Goal: Information Seeking & Learning: Find specific page/section

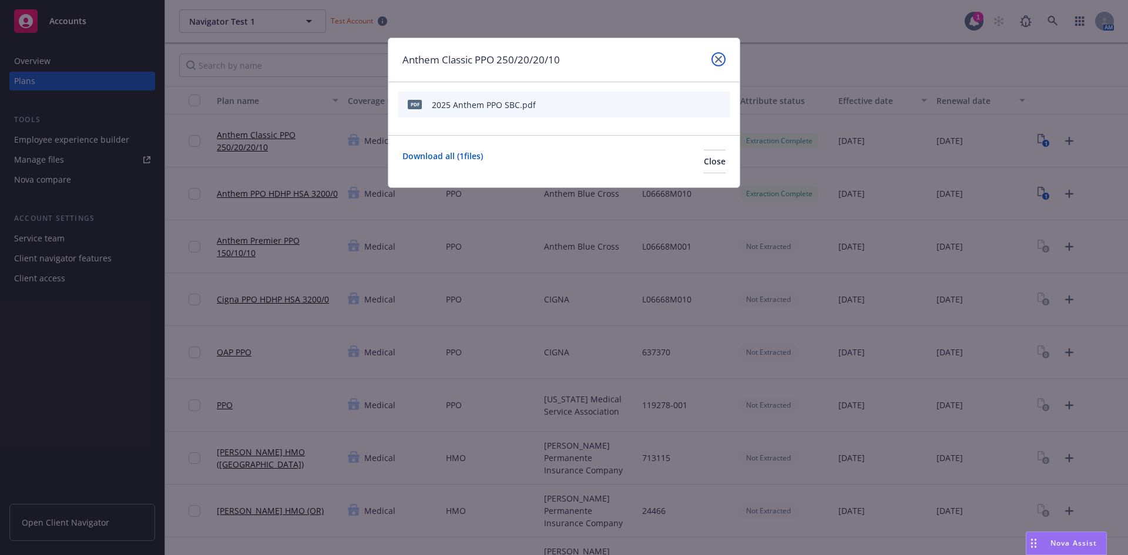
click at [720, 57] on icon "close" at bounding box center [718, 59] width 7 height 7
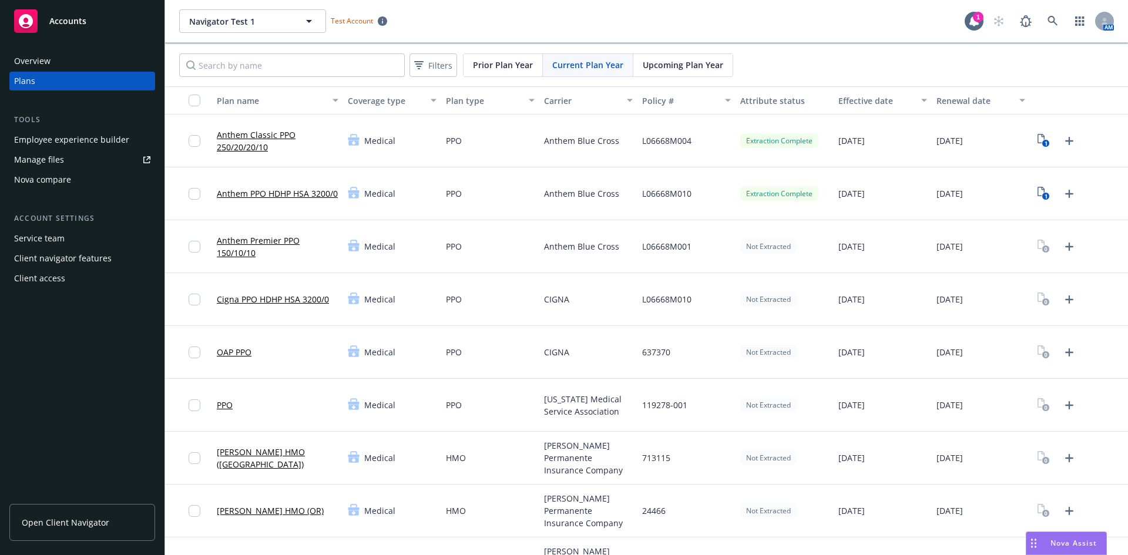
click at [241, 140] on link "Anthem Classic PPO 250/20/20/10" at bounding box center [278, 141] width 122 height 25
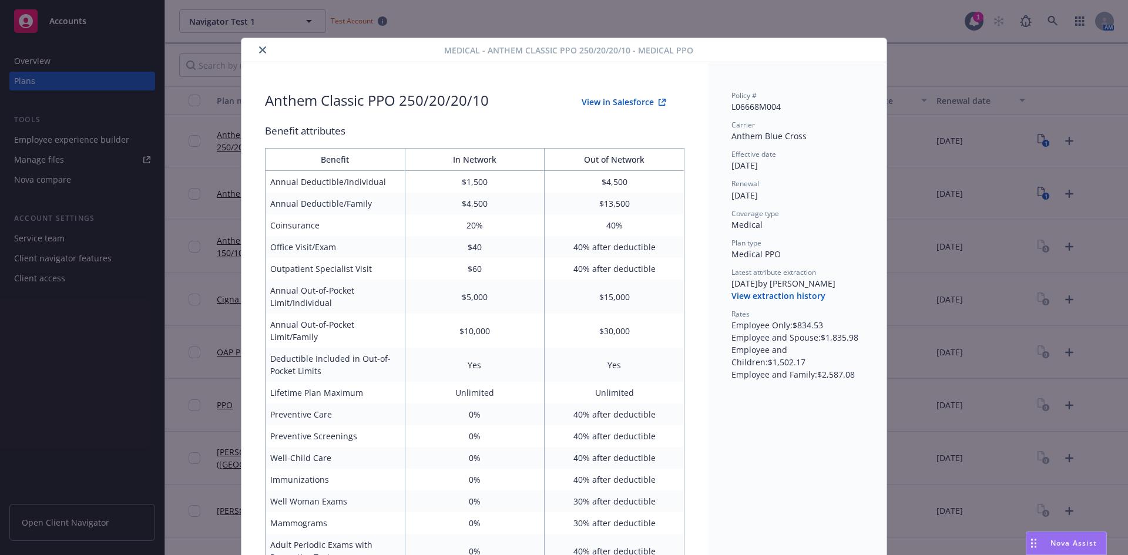
click at [993, 68] on div "Medical - Anthem Classic PPO 250/20/20/10 - Medical PPO Anthem Classic PPO 250/…" at bounding box center [564, 277] width 1128 height 555
click at [1056, 51] on div "Medical - Anthem Classic PPO 250/20/20/10 - Medical PPO Anthem Classic PPO 250/…" at bounding box center [564, 277] width 1128 height 555
click at [259, 49] on icon "close" at bounding box center [262, 49] width 7 height 7
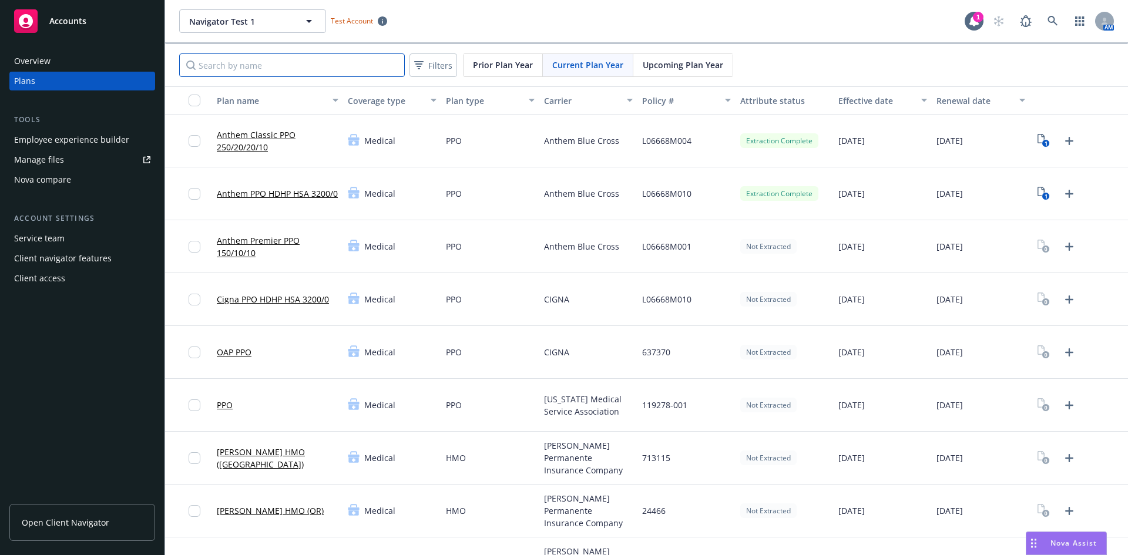
click at [244, 66] on input "Search by name" at bounding box center [292, 64] width 226 height 23
click at [252, 132] on link "Anthem Classic PPO 250/20/20/10" at bounding box center [278, 141] width 122 height 25
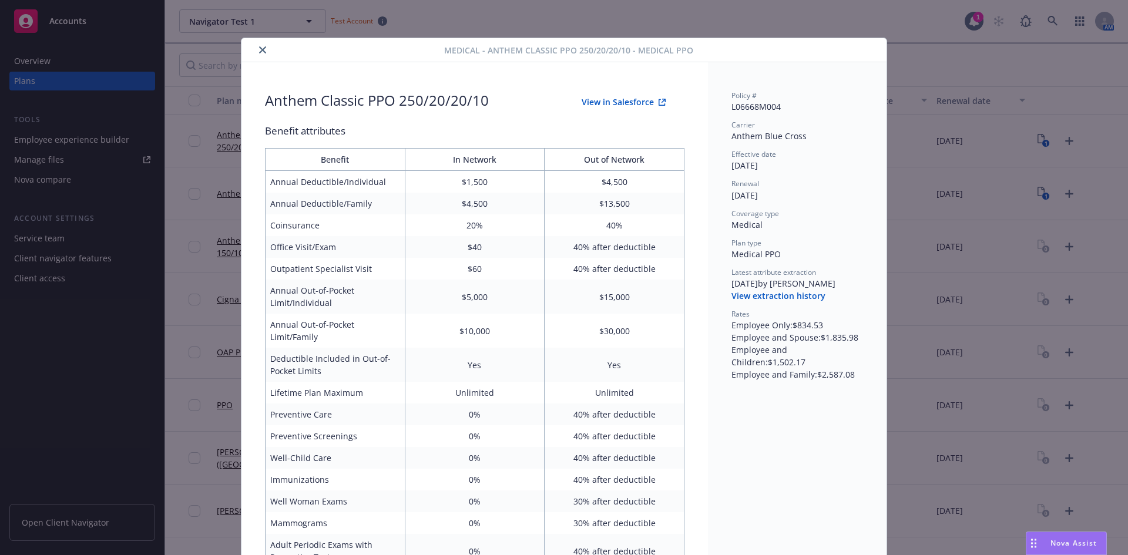
scroll to position [35, 0]
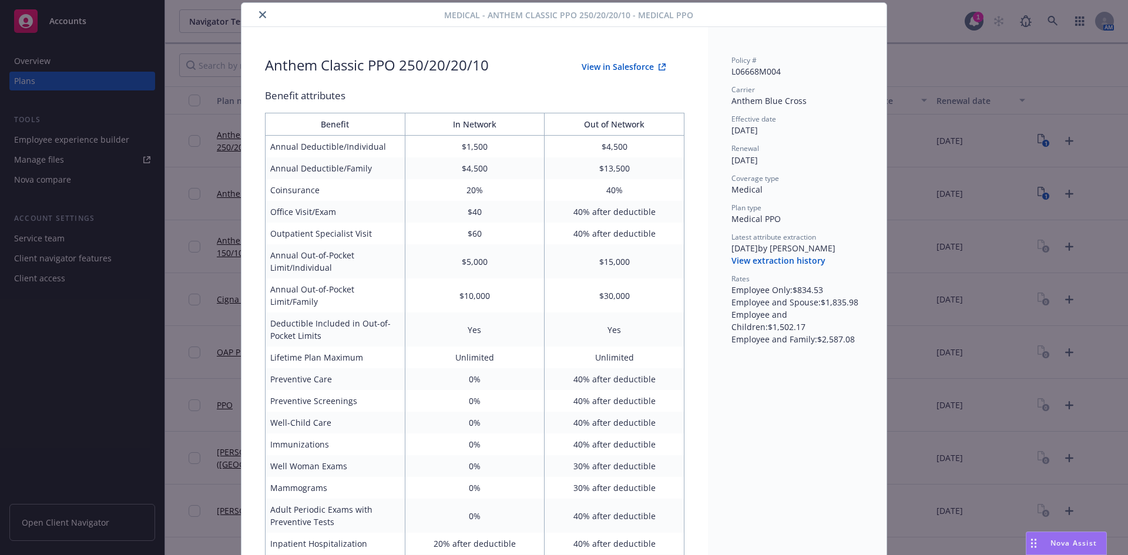
click at [1093, 12] on div "Medical - Anthem Classic PPO 250/20/20/10 - Medical PPO Anthem Classic PPO 250/…" at bounding box center [564, 277] width 1128 height 555
click at [1031, 24] on div "Medical - Anthem Classic PPO 250/20/20/10 - Medical PPO Anthem Classic PPO 250/…" at bounding box center [564, 277] width 1128 height 555
click at [259, 18] on icon "close" at bounding box center [262, 14] width 7 height 7
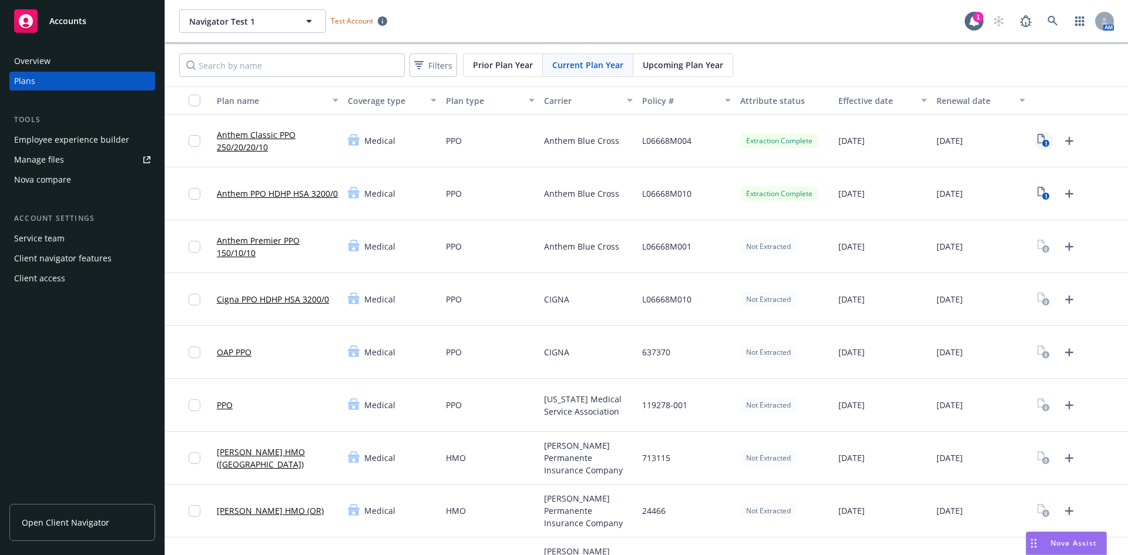
click at [1042, 143] on rect "View Plan Documents" at bounding box center [1046, 144] width 8 height 8
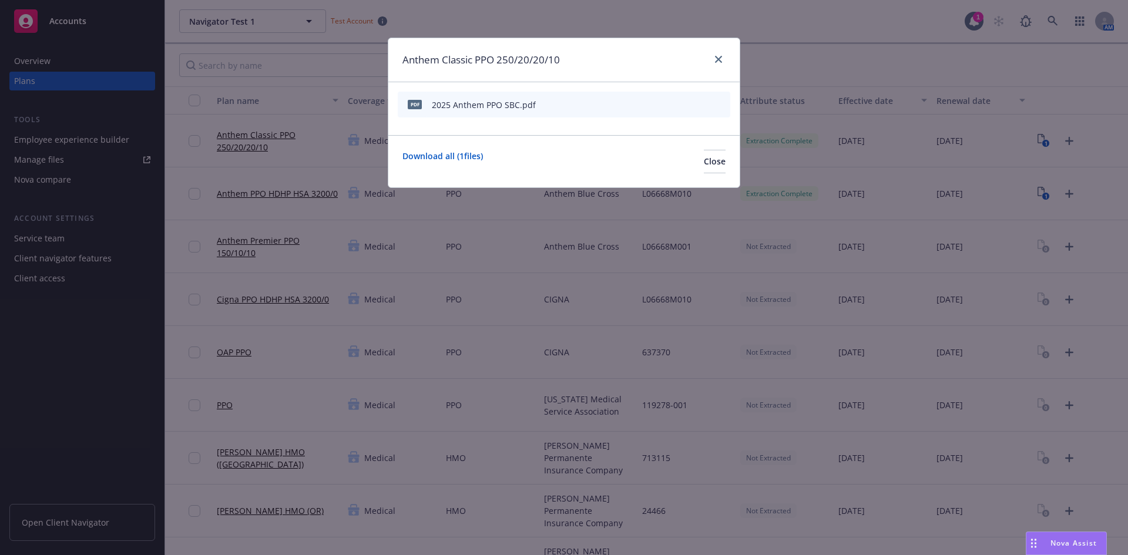
click at [698, 106] on icon "preview file" at bounding box center [700, 104] width 11 height 8
click at [717, 59] on icon "close" at bounding box center [718, 59] width 7 height 7
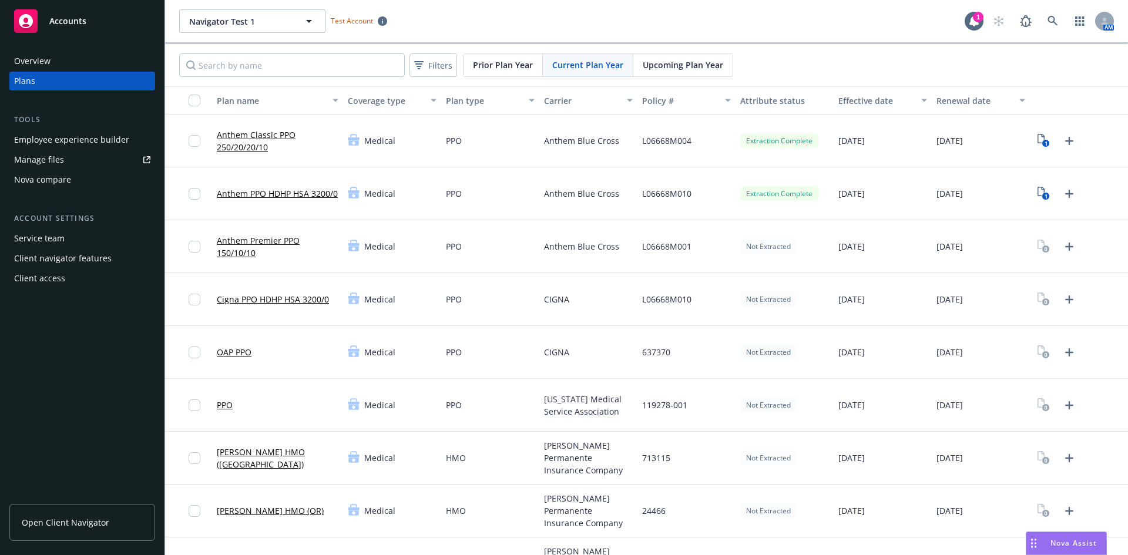
click at [259, 140] on link "Anthem Classic PPO 250/20/20/10" at bounding box center [278, 141] width 122 height 25
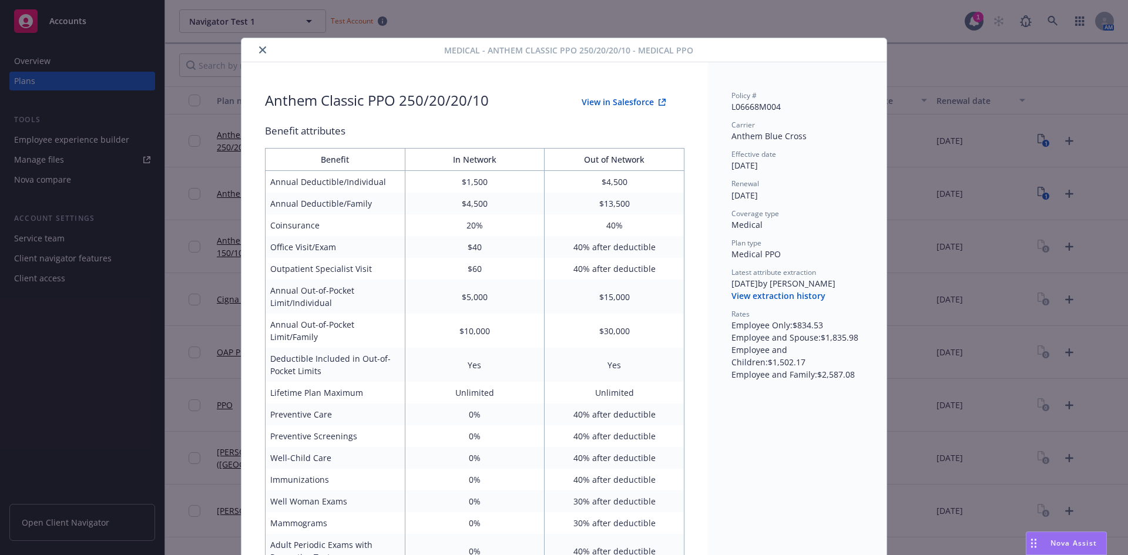
scroll to position [35, 0]
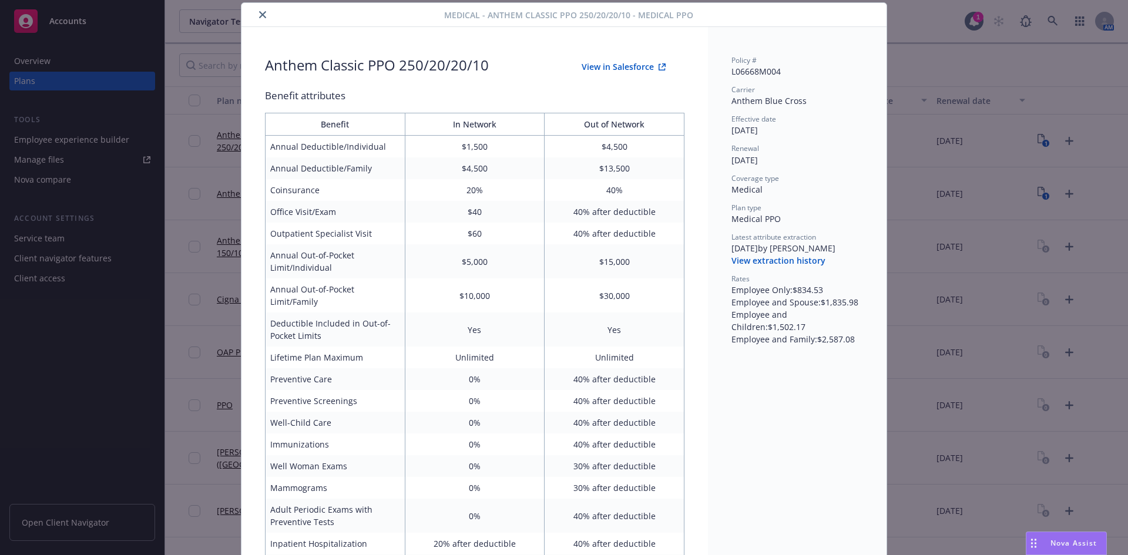
click at [624, 63] on button "View in Salesforce" at bounding box center [624, 66] width 122 height 23
click at [979, 82] on div "Medical - Anthem Classic PPO 250/20/20/10 - Medical PPO Anthem Classic PPO 250/…" at bounding box center [564, 277] width 1128 height 555
click at [1083, 60] on div "Medical - Anthem Classic PPO 250/20/20/10 - Medical PPO Anthem Classic PPO 250/…" at bounding box center [564, 277] width 1128 height 555
drag, startPoint x: 1022, startPoint y: 95, endPoint x: 919, endPoint y: 107, distance: 104.1
click at [1021, 95] on div "Medical - Anthem Classic PPO 250/20/20/10 - Medical PPO Anthem Classic PPO 250/…" at bounding box center [564, 277] width 1128 height 555
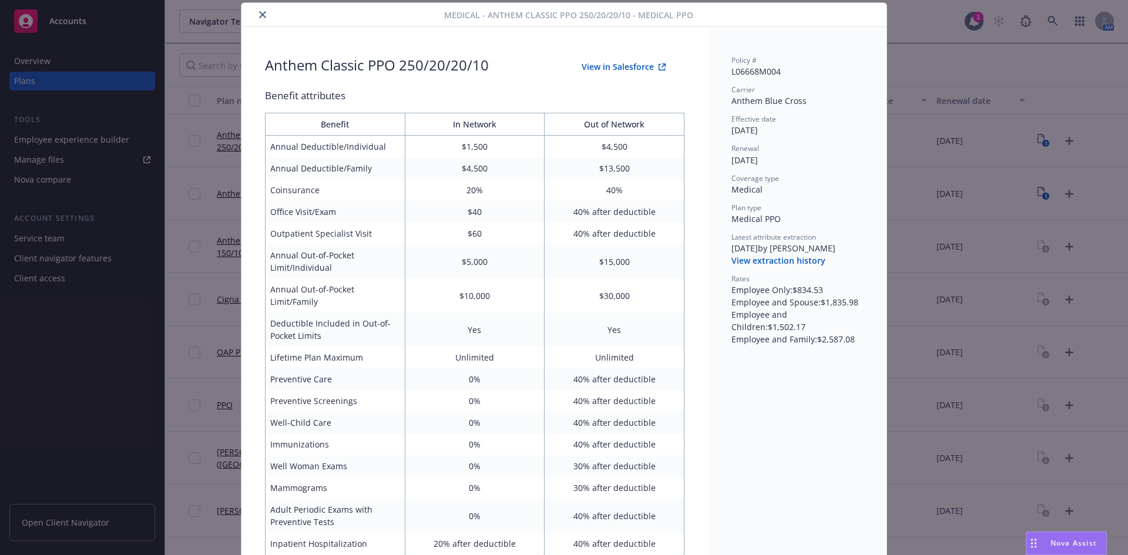
click at [260, 12] on icon "close" at bounding box center [262, 14] width 7 height 7
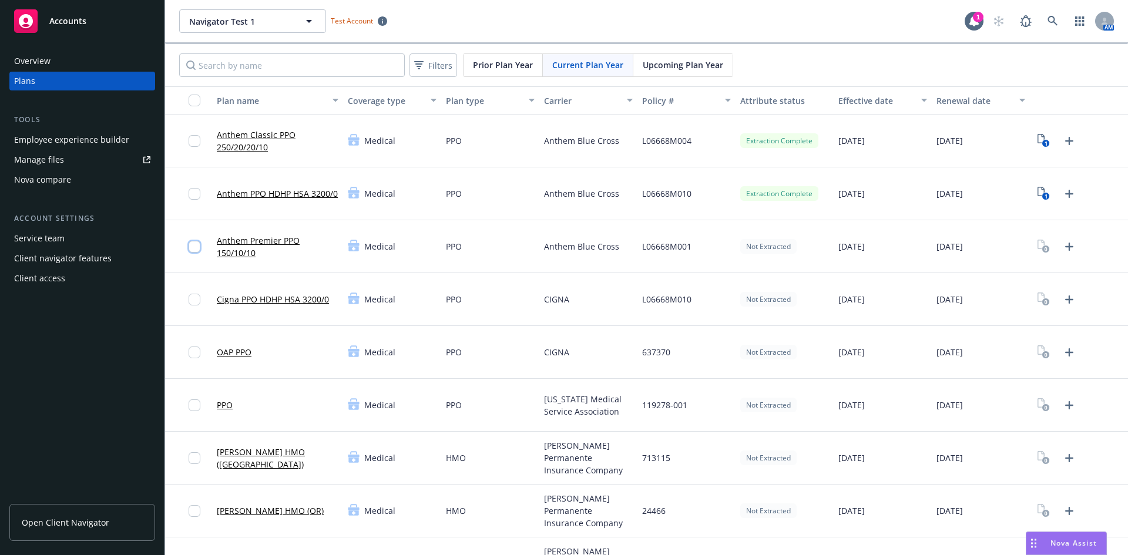
click at [194, 251] on input "checkbox" at bounding box center [195, 247] width 12 height 12
click at [1063, 244] on icon "Upload Plan Documents" at bounding box center [1069, 247] width 14 height 14
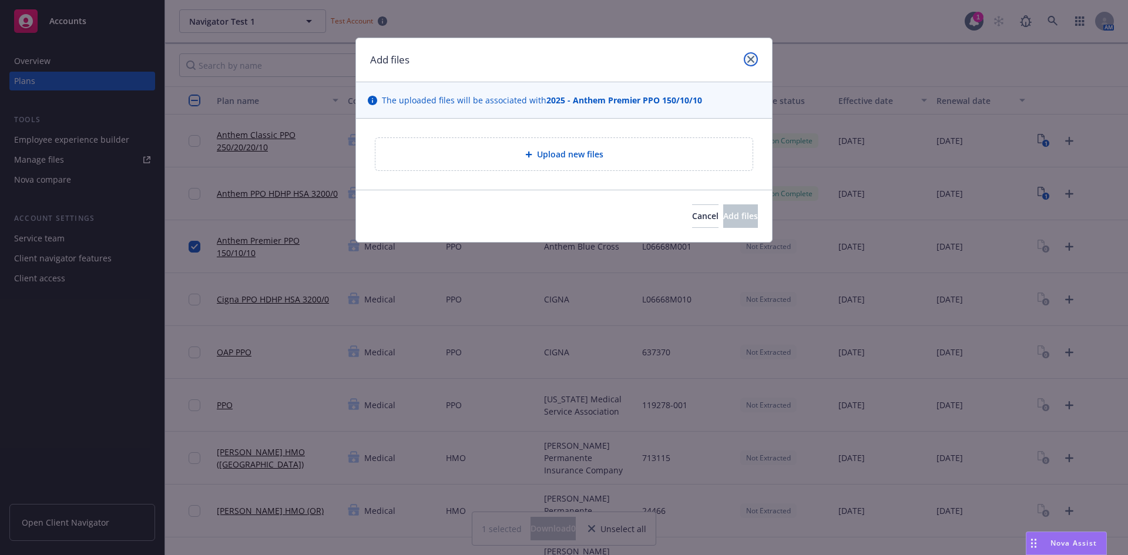
click at [750, 58] on icon "close" at bounding box center [750, 59] width 7 height 7
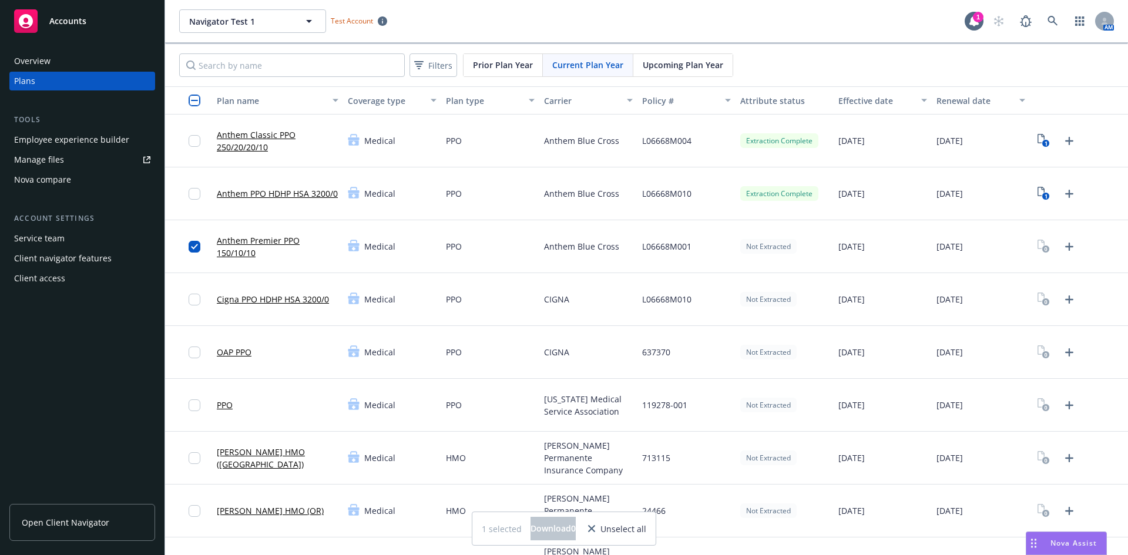
click at [282, 187] on link "Anthem PPO HDHP HSA 3200/0" at bounding box center [277, 193] width 121 height 12
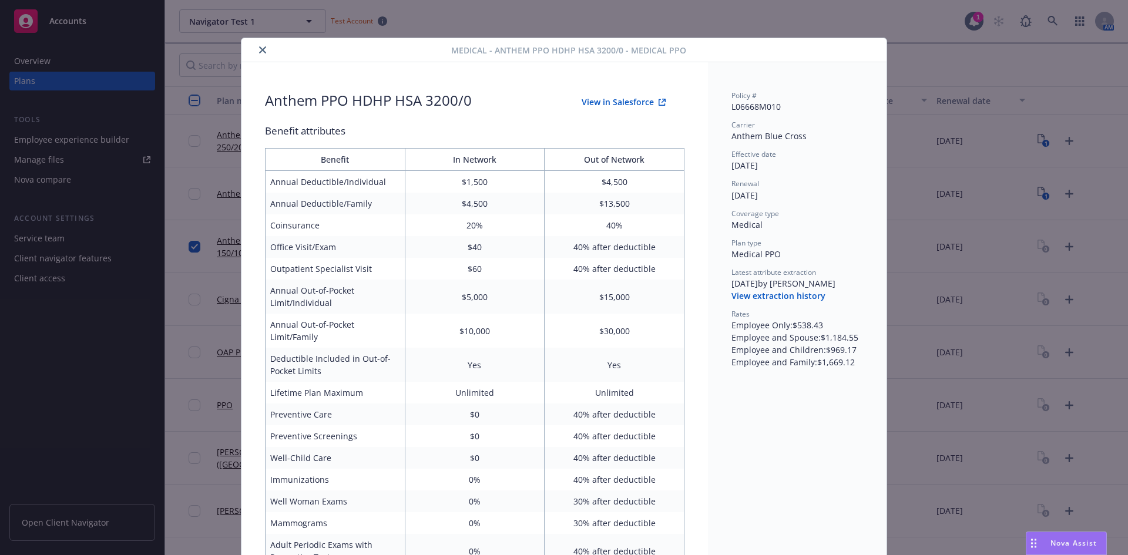
scroll to position [35, 0]
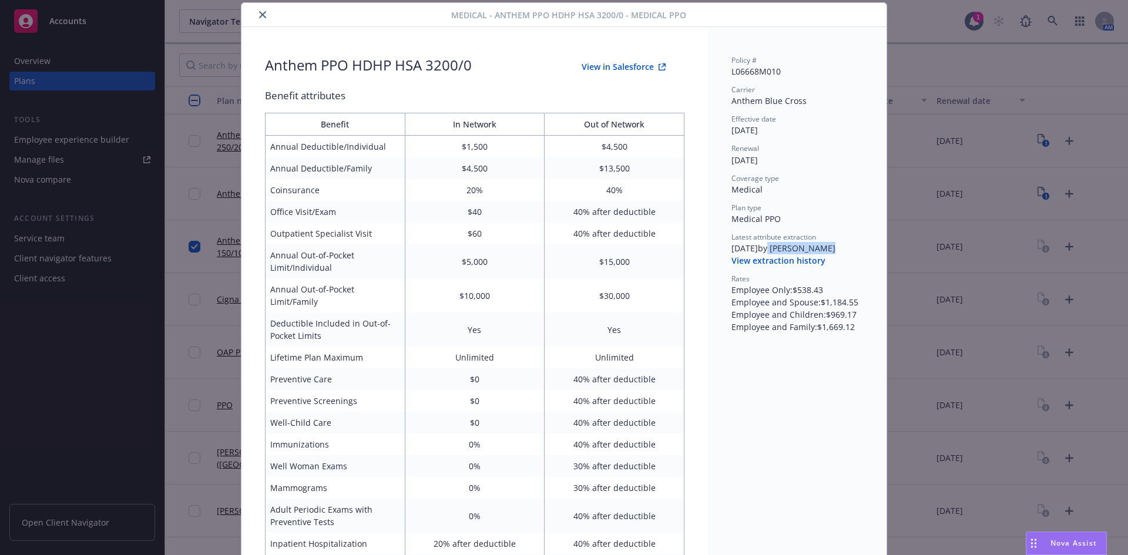
drag, startPoint x: 775, startPoint y: 250, endPoint x: 858, endPoint y: 251, distance: 82.8
click at [858, 251] on div "[DATE] by [PERSON_NAME]" at bounding box center [797, 248] width 132 height 12
drag, startPoint x: 455, startPoint y: 145, endPoint x: 481, endPoint y: 146, distance: 25.9
click at [481, 146] on td "$1,500" at bounding box center [475, 147] width 140 height 22
drag, startPoint x: 396, startPoint y: 59, endPoint x: 529, endPoint y: 67, distance: 133.0
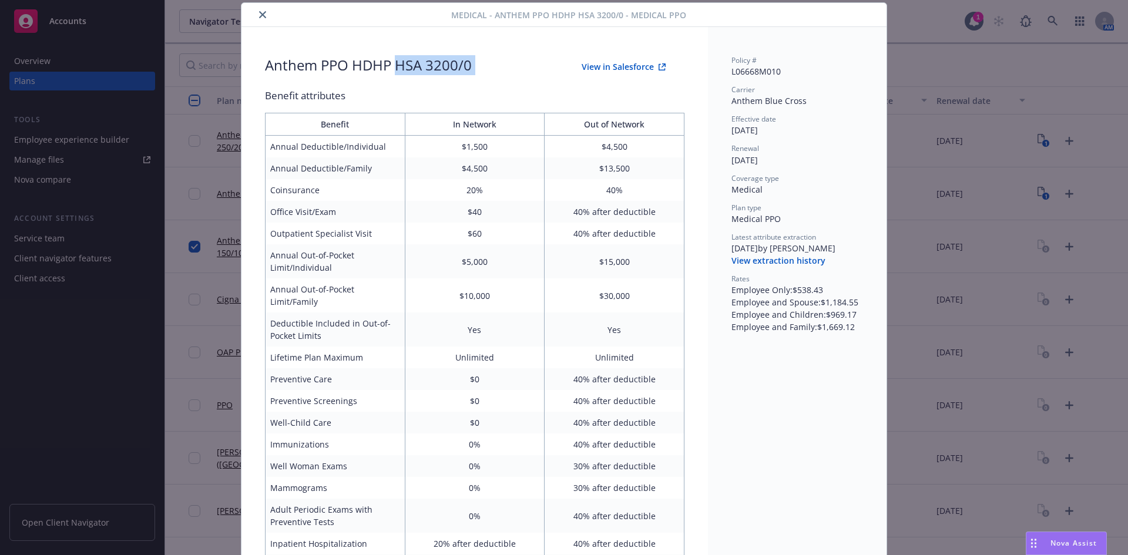
click at [529, 67] on div "Anthem PPO HDHP HSA 3200/0 View in Salesforce" at bounding box center [474, 66] width 419 height 23
drag, startPoint x: 453, startPoint y: 151, endPoint x: 498, endPoint y: 149, distance: 45.3
click at [498, 149] on td "$1,500" at bounding box center [475, 147] width 140 height 22
click at [261, 15] on icon "close" at bounding box center [262, 14] width 7 height 7
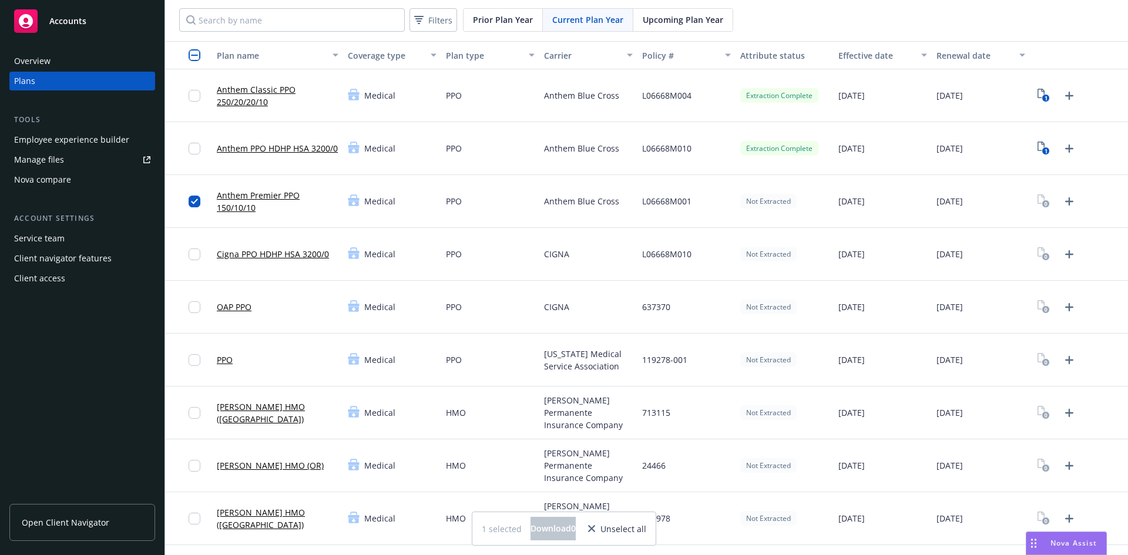
scroll to position [59, 0]
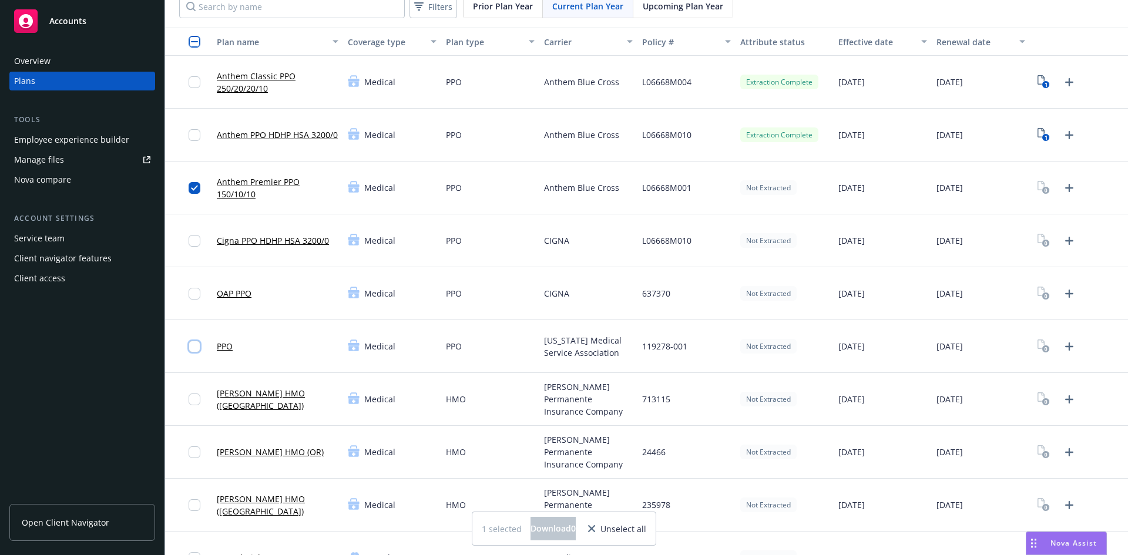
click at [197, 349] on input "checkbox" at bounding box center [195, 347] width 12 height 12
click at [197, 195] on div at bounding box center [198, 188] width 19 height 38
click at [193, 191] on input "checkbox" at bounding box center [195, 188] width 12 height 12
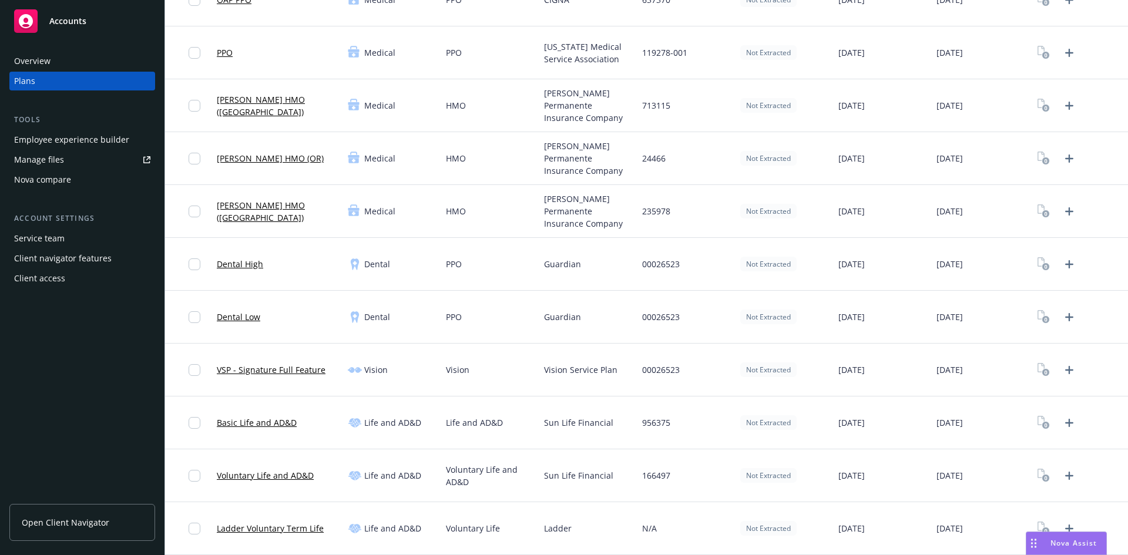
scroll to position [0, 0]
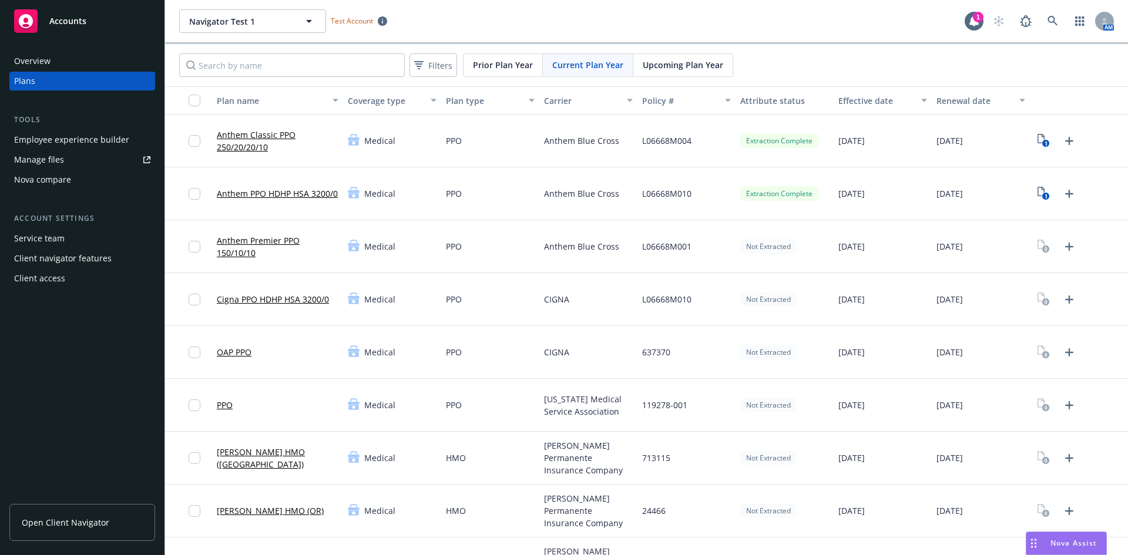
click at [253, 137] on link "Anthem Classic PPO 250/20/20/10" at bounding box center [278, 141] width 122 height 25
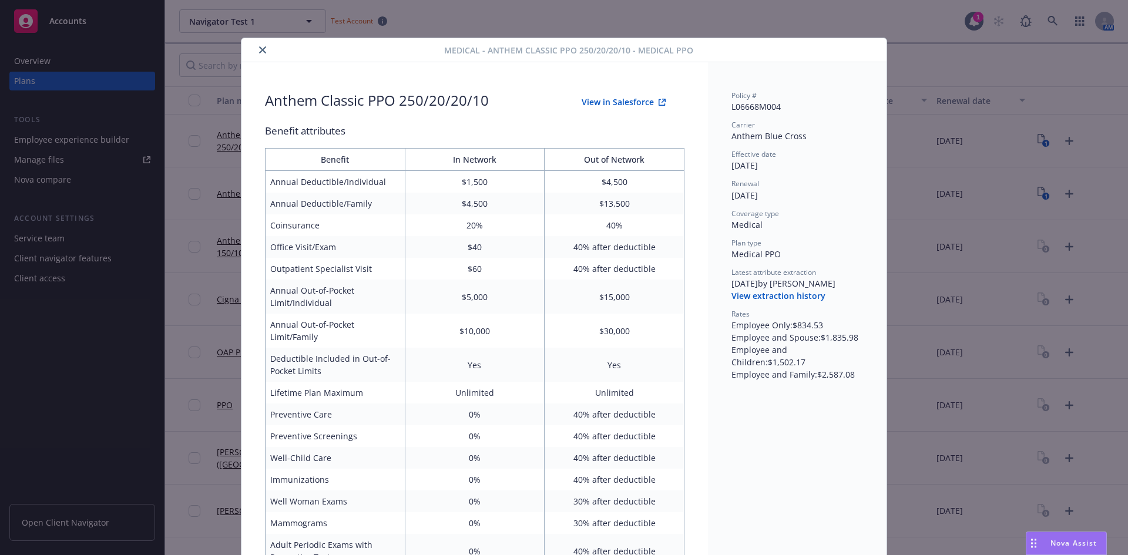
scroll to position [35, 0]
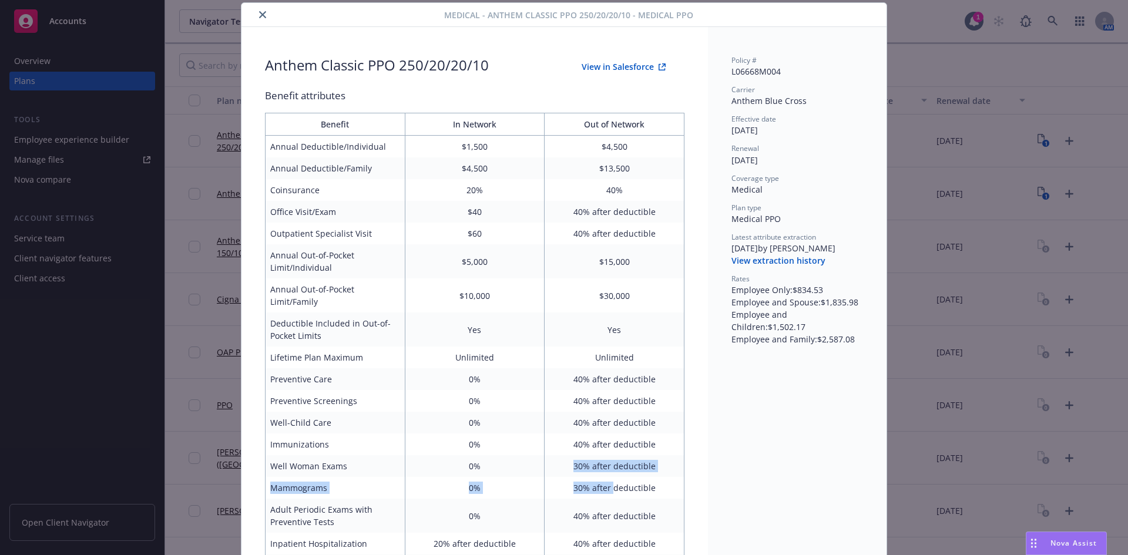
drag, startPoint x: 571, startPoint y: 469, endPoint x: 609, endPoint y: 489, distance: 43.1
click at [609, 489] on td "30% after deductible" at bounding box center [614, 488] width 140 height 22
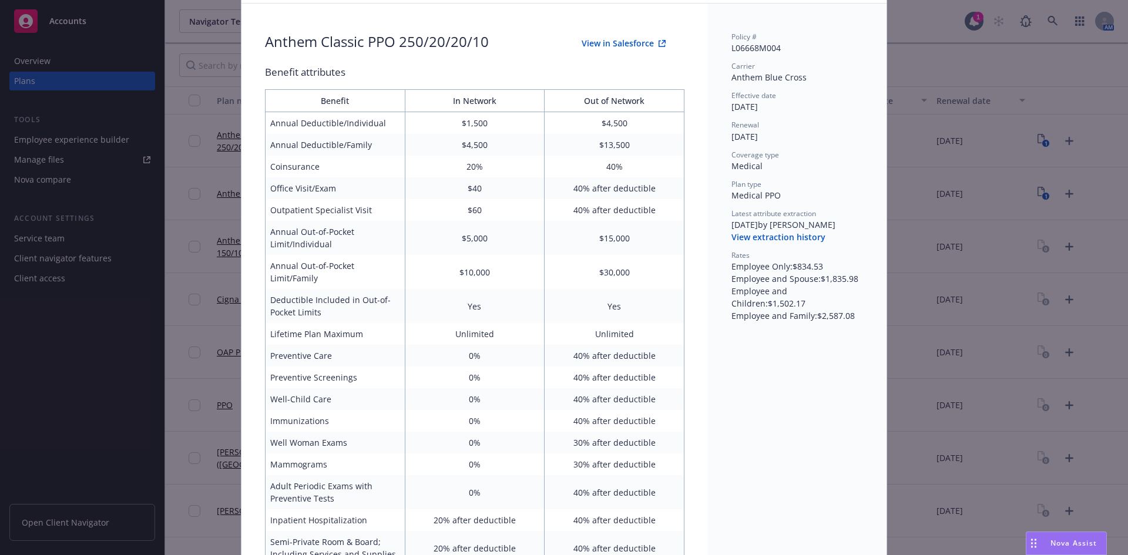
scroll to position [0, 0]
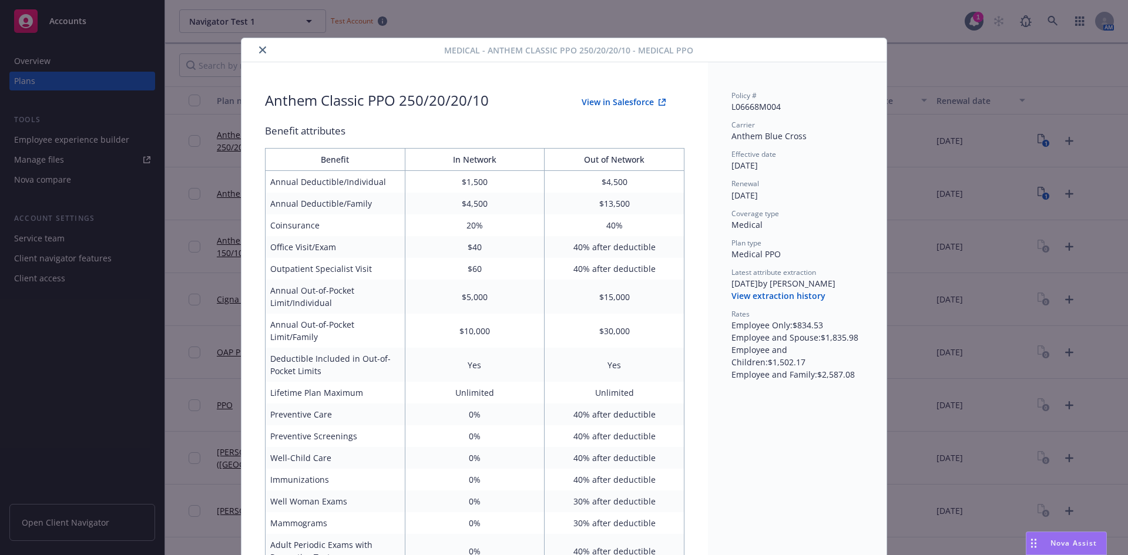
click at [1074, 69] on div "Medical - Anthem Classic PPO 250/20/20/10 - Medical PPO Anthem Classic PPO 250/…" at bounding box center [564, 277] width 1128 height 555
click at [261, 52] on icon "close" at bounding box center [262, 49] width 7 height 7
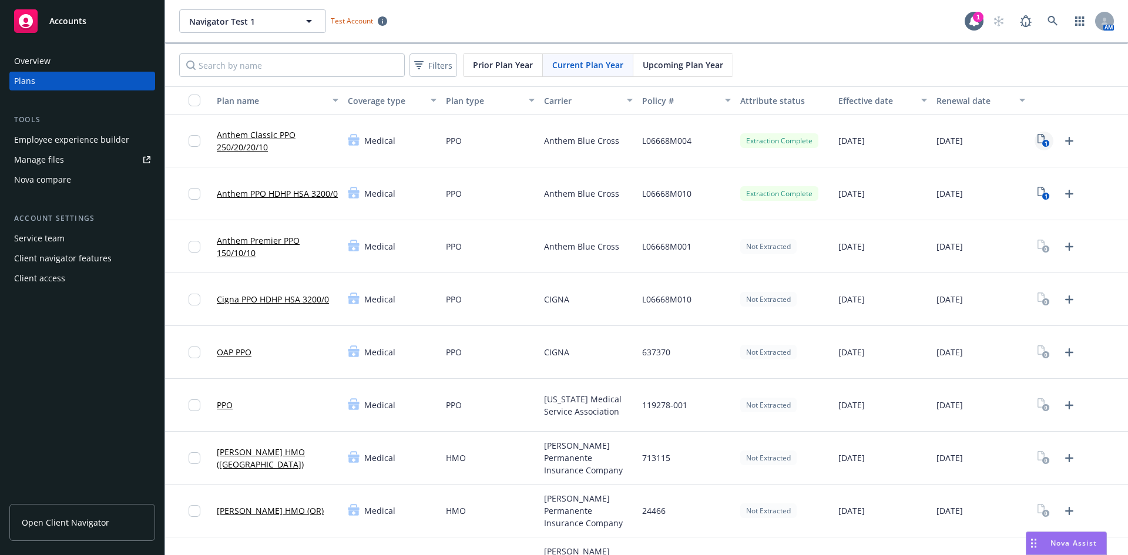
click at [1044, 140] on text "1" at bounding box center [1045, 144] width 3 height 8
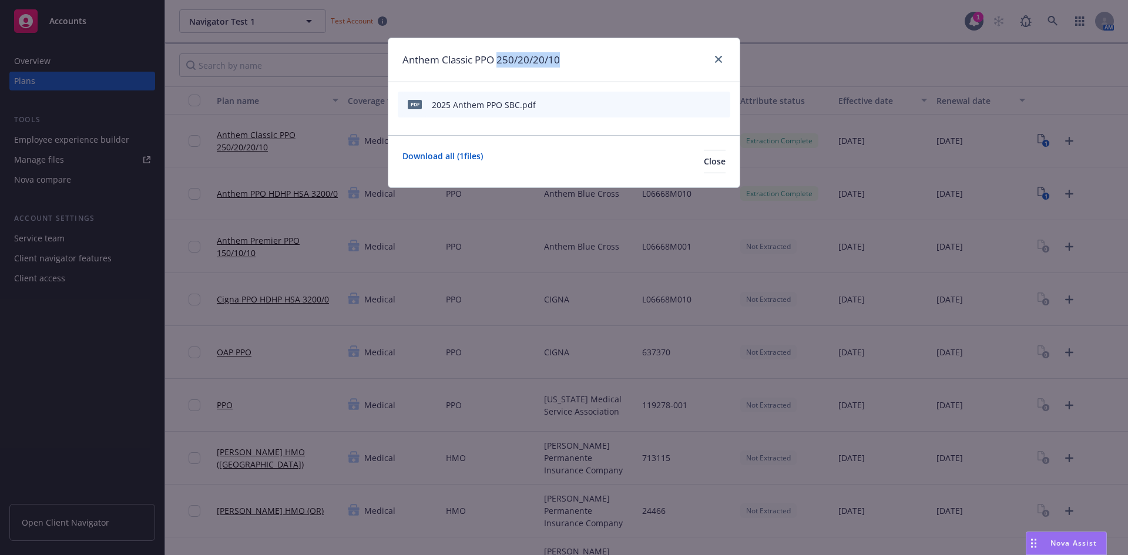
drag, startPoint x: 500, startPoint y: 58, endPoint x: 561, endPoint y: 62, distance: 61.2
click at [561, 62] on div "Anthem Classic PPO 250/20/20/10" at bounding box center [563, 60] width 351 height 44
click at [420, 58] on h1 "Anthem Classic PPO 250/20/20/10" at bounding box center [480, 59] width 157 height 15
drag, startPoint x: 404, startPoint y: 63, endPoint x: 567, endPoint y: 58, distance: 162.8
click at [567, 58] on div "Anthem Classic PPO 250/20/20/10" at bounding box center [563, 60] width 351 height 44
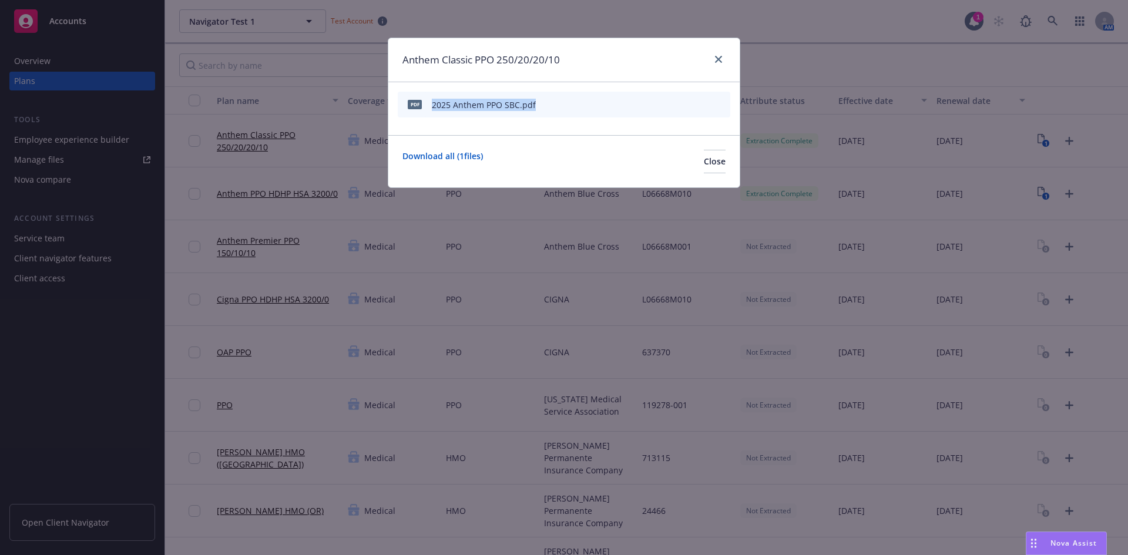
drag, startPoint x: 432, startPoint y: 107, endPoint x: 542, endPoint y: 107, distance: 109.3
click at [542, 107] on div "pdf 2025 Anthem PPO SBC.pdf" at bounding box center [564, 105] width 332 height 26
drag, startPoint x: 439, startPoint y: 59, endPoint x: 535, endPoint y: 57, distance: 95.8
click at [535, 57] on h1 "Anthem Classic PPO 250/20/20/10" at bounding box center [480, 59] width 157 height 15
